Goal: Check status: Check status

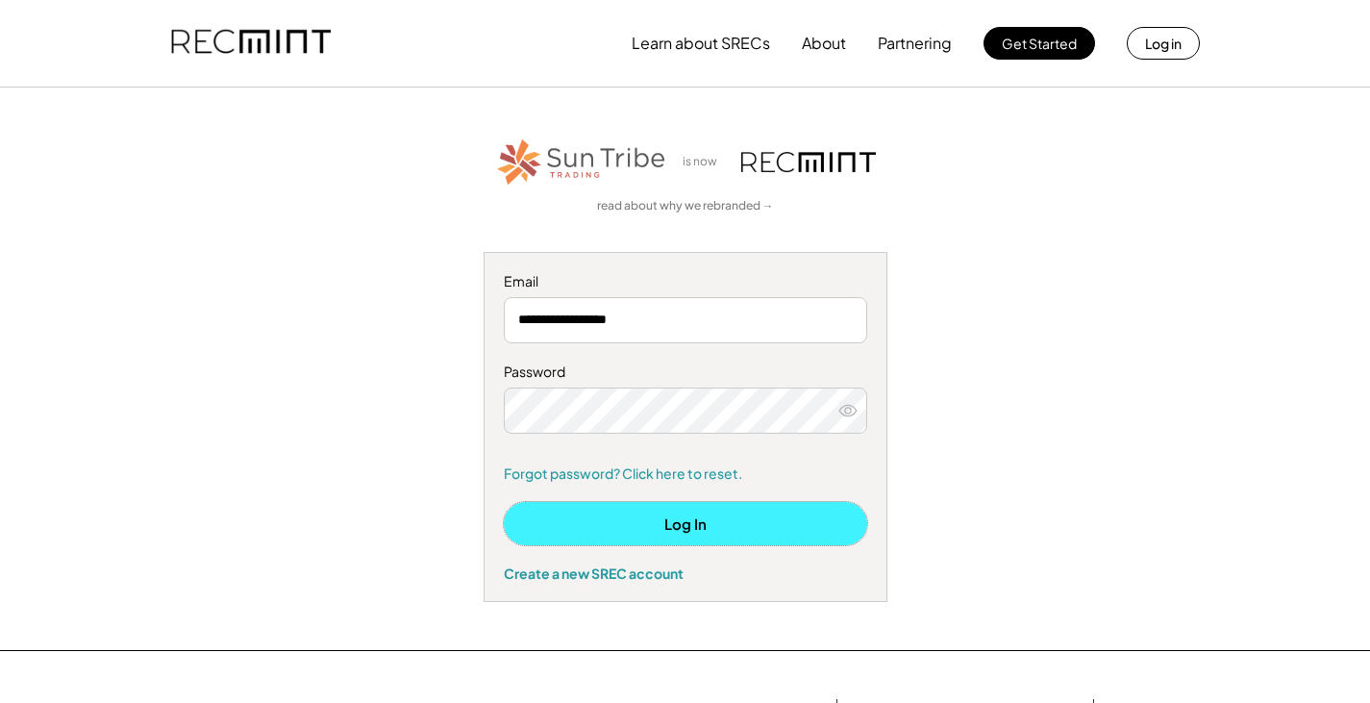
click at [680, 522] on button "Log In" at bounding box center [685, 523] width 363 height 43
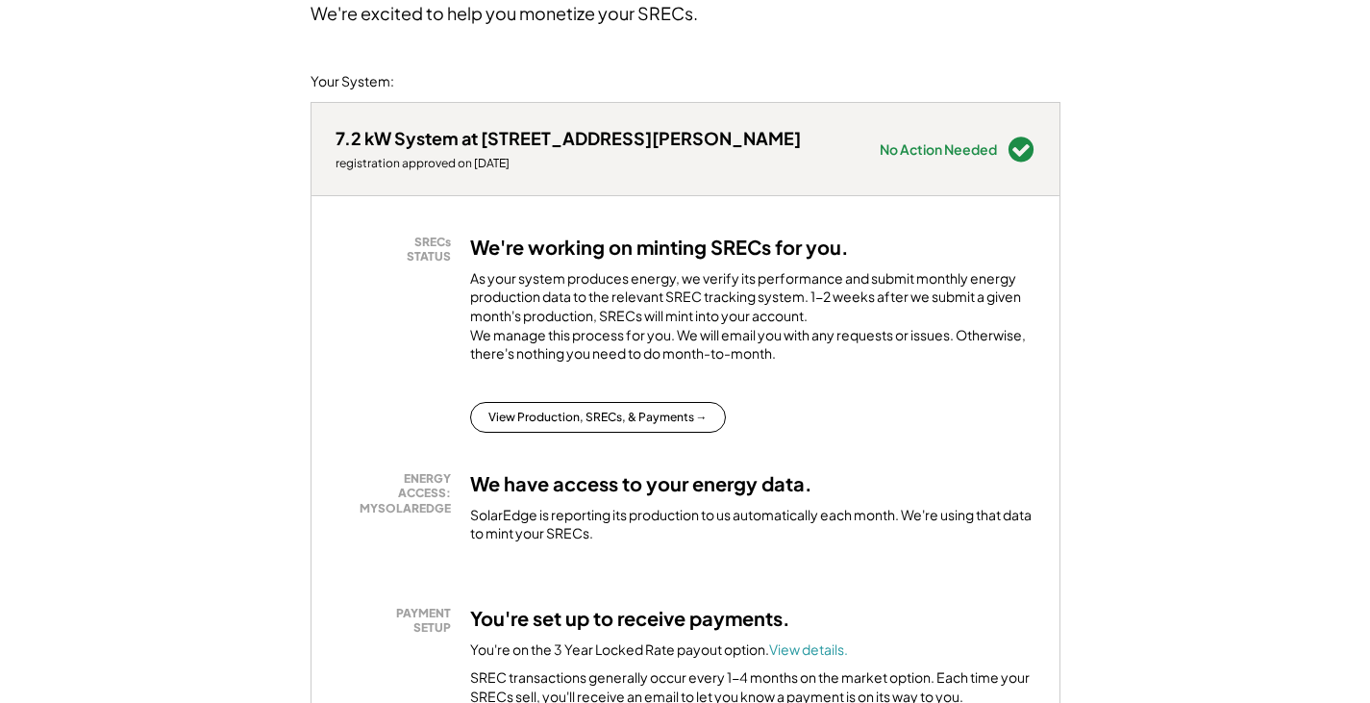
scroll to position [192, 0]
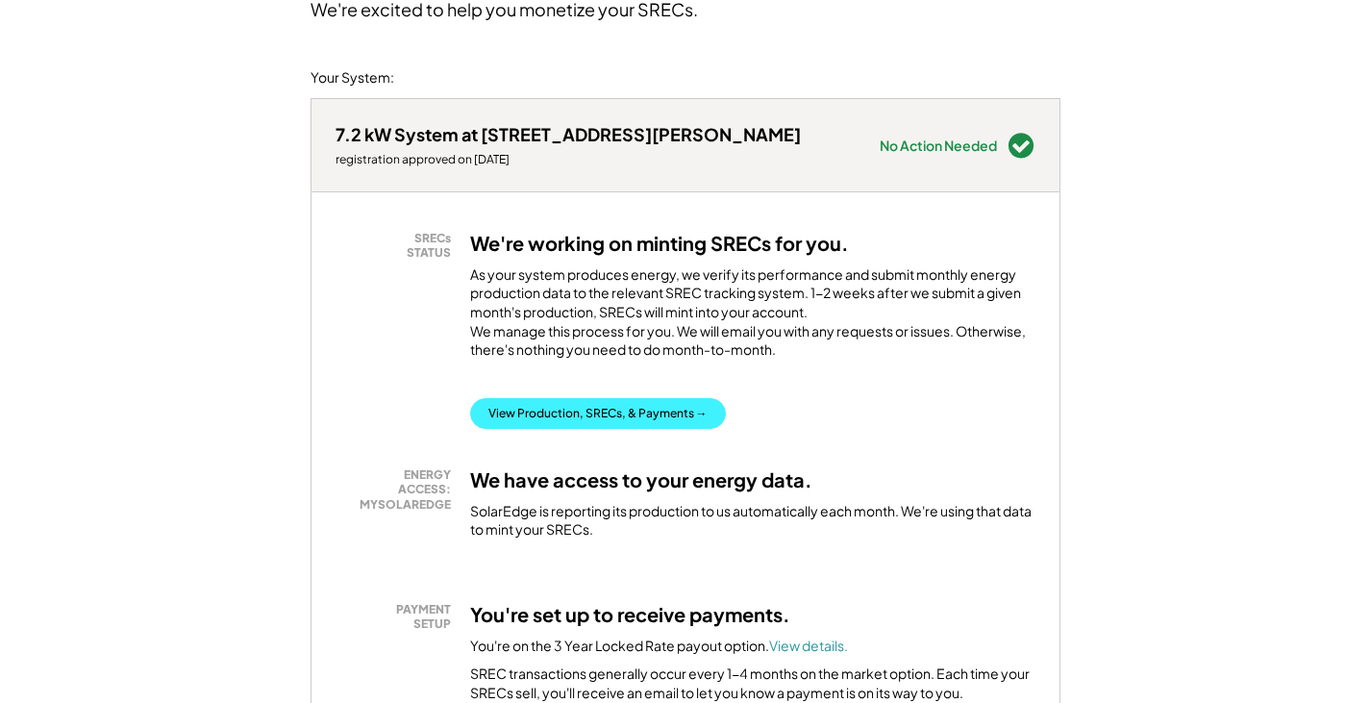
click at [615, 424] on button "View Production, SRECs, & Payments →" at bounding box center [598, 413] width 256 height 31
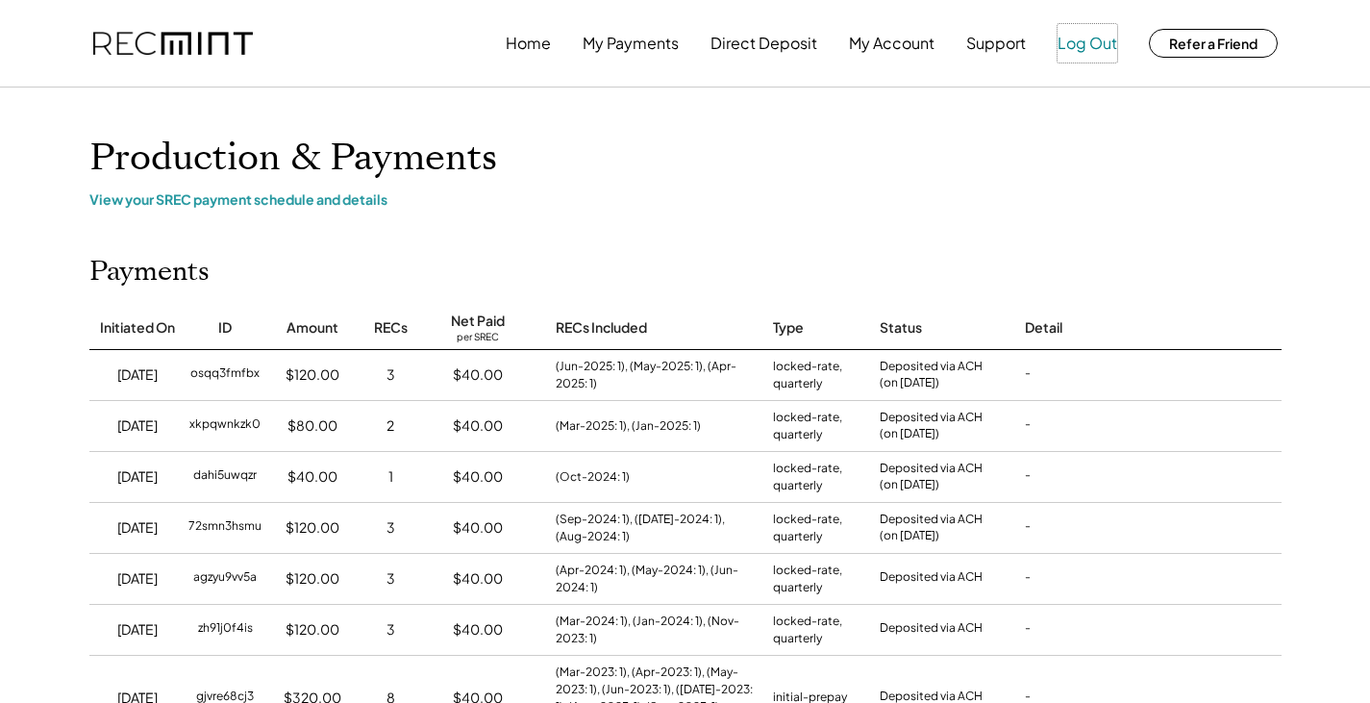
click at [1098, 43] on button "Log Out" at bounding box center [1088, 43] width 60 height 38
